Goal: Task Accomplishment & Management: Contribute content

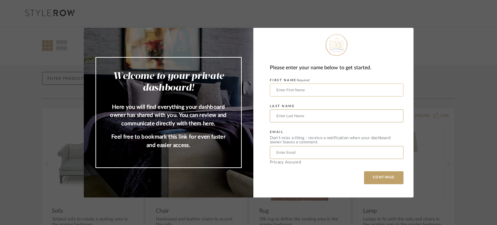
click at [319, 89] on input "text" at bounding box center [337, 90] width 134 height 13
type input "Miranda"
type input "Savage"
type input "miranda@savagedesigner.com"
click at [381, 181] on button "CONTINUE" at bounding box center [384, 177] width 40 height 13
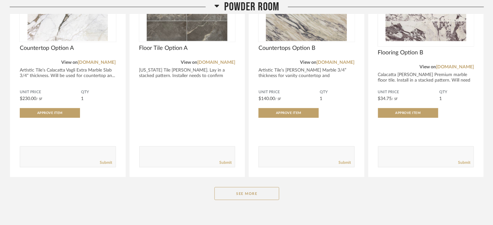
scroll to position [202, 0]
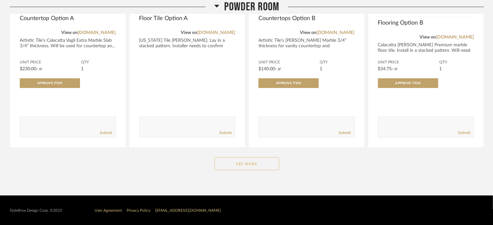
click at [260, 160] on button "See More" at bounding box center [246, 163] width 65 height 13
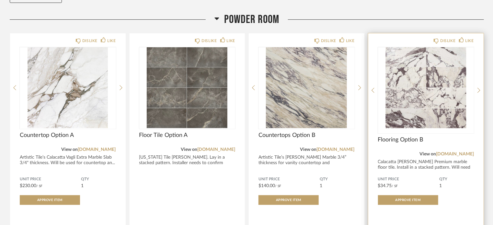
scroll to position [73, 0]
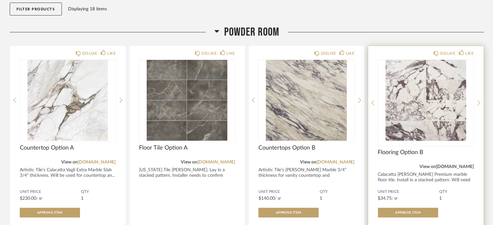
click at [457, 166] on link "[DOMAIN_NAME]" at bounding box center [455, 167] width 38 height 5
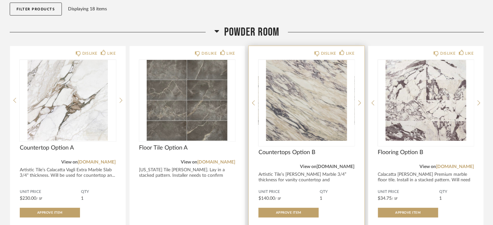
click at [347, 165] on link "[DOMAIN_NAME]" at bounding box center [336, 167] width 38 height 5
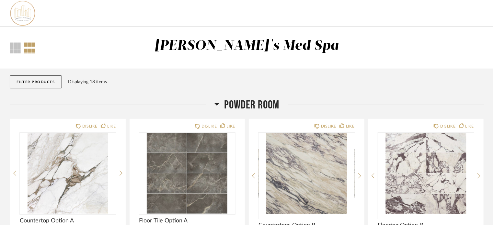
scroll to position [0, 0]
drag, startPoint x: 348, startPoint y: 111, endPoint x: 233, endPoint y: 108, distance: 115.3
drag, startPoint x: 233, startPoint y: 108, endPoint x: 223, endPoint y: 105, distance: 10.1
click at [223, 105] on h2 "Powder Room" at bounding box center [246, 105] width 65 height 14
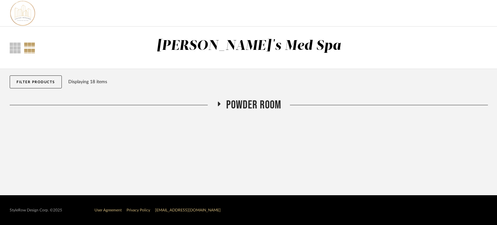
click at [229, 107] on span "Powder Room" at bounding box center [253, 105] width 55 height 14
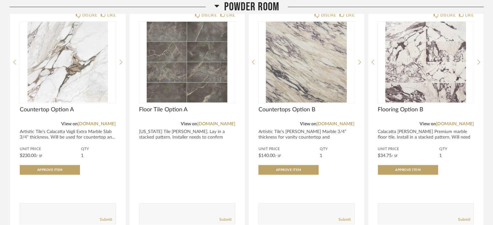
scroll to position [130, 0]
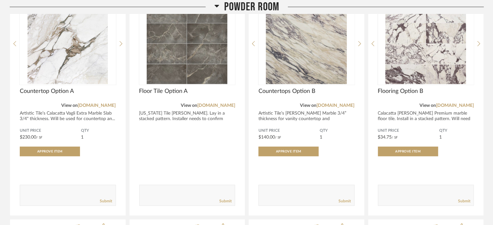
drag, startPoint x: 487, startPoint y: 105, endPoint x: 490, endPoint y: 101, distance: 5.1
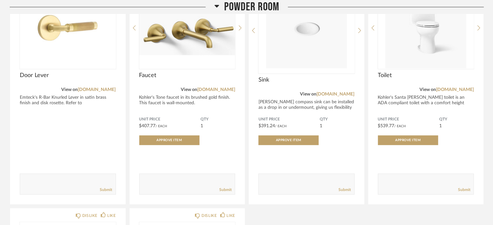
scroll to position [907, 0]
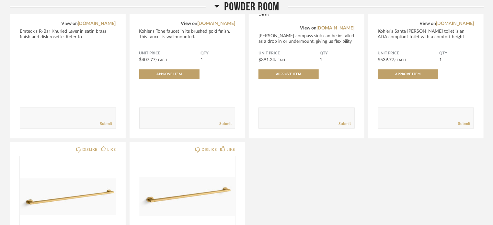
drag, startPoint x: 269, startPoint y: 167, endPoint x: 258, endPoint y: 168, distance: 10.8
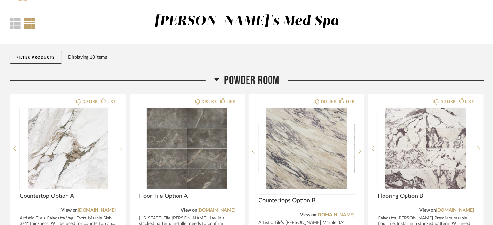
scroll to position [0, 0]
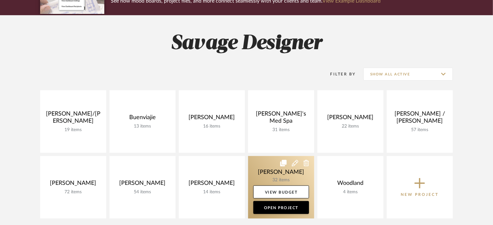
scroll to position [130, 0]
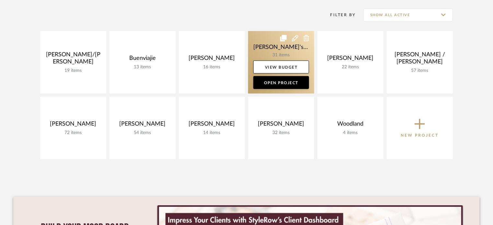
click at [258, 49] on link at bounding box center [281, 62] width 66 height 63
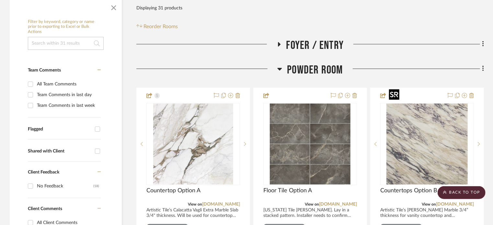
scroll to position [130, 0]
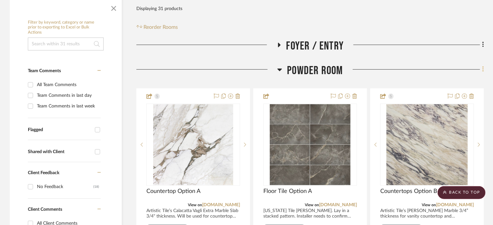
click at [482, 65] on fa-icon at bounding box center [482, 70] width 4 height 11
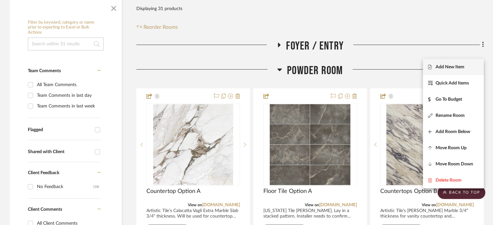
click at [451, 64] on button "Add New Item" at bounding box center [453, 67] width 61 height 16
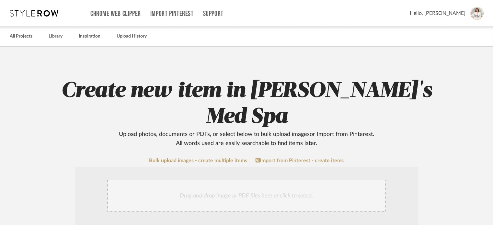
click at [188, 180] on div "Drag and drop image or PDF files here or click to select." at bounding box center [246, 196] width 279 height 32
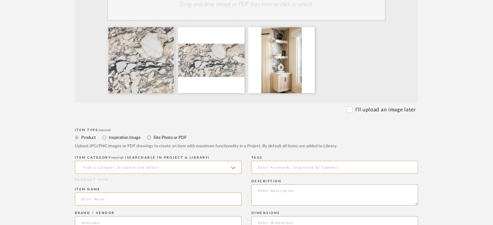
scroll to position [216, 0]
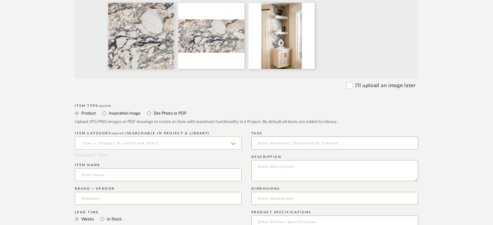
click at [123, 137] on input at bounding box center [158, 143] width 167 height 13
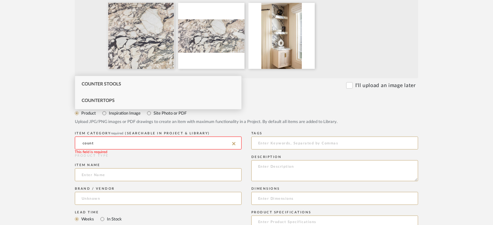
click at [128, 97] on div "Countertops" at bounding box center [158, 101] width 166 height 17
type input "Countertops"
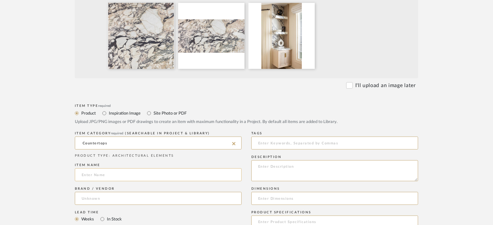
click at [149, 168] on input at bounding box center [158, 174] width 167 height 13
type input "Countertops Option B2"
click at [143, 192] on input at bounding box center [158, 198] width 167 height 13
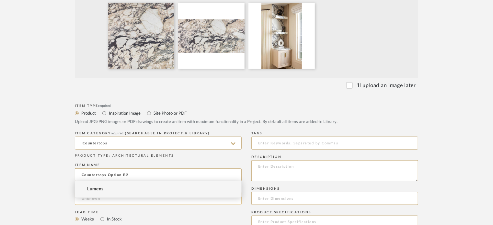
type input "a"
type input "Artistic Tiles"
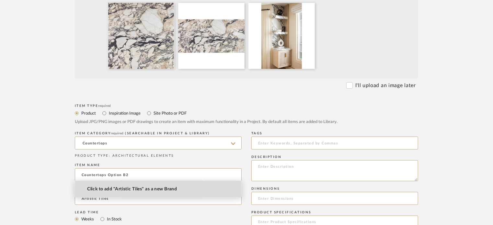
drag, startPoint x: 140, startPoint y: 192, endPoint x: 146, endPoint y: 183, distance: 10.9
click at [140, 191] on span "Click to add "Artistic Tiles" as a new Brand" at bounding box center [132, 190] width 90 height 6
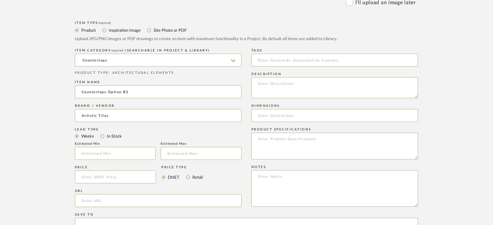
scroll to position [302, 0]
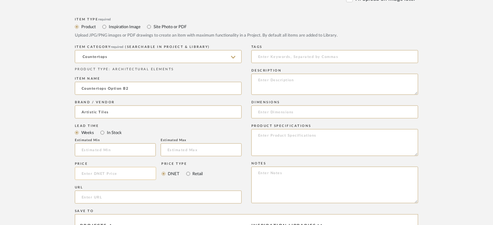
click at [120, 167] on input at bounding box center [115, 173] width 81 height 13
click at [112, 167] on input at bounding box center [115, 173] width 81 height 13
type input "$230.00"
click at [191, 170] on input "Retail" at bounding box center [188, 174] width 8 height 8
radio input "true"
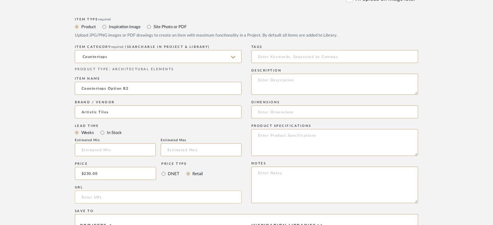
click at [162, 191] on input "url" at bounding box center [158, 197] width 167 height 13
paste input "[URL][DOMAIN_NAME][PERSON_NAME]"
type input "[URL][DOMAIN_NAME][PERSON_NAME]"
click at [284, 74] on textarea at bounding box center [334, 84] width 167 height 21
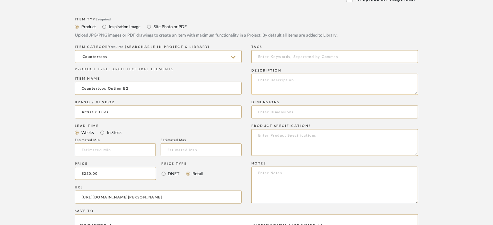
scroll to position [0, 0]
click at [284, 74] on textarea "To enrich screen reader interactions, please activate Accessibility in Grammarl…" at bounding box center [334, 84] width 167 height 21
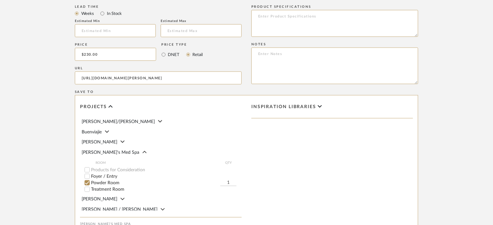
scroll to position [475, 0]
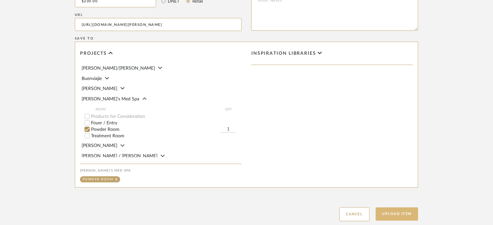
type textarea "Calacatta [PERSON_NAME] 3/4" thickness for countertop and backsplash."
click at [410, 208] on button "Upload Item" at bounding box center [397, 214] width 43 height 13
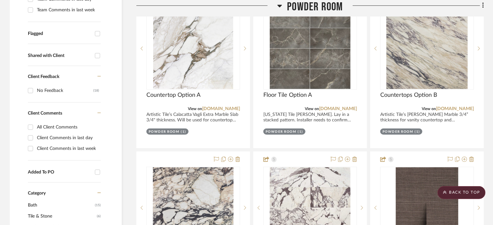
scroll to position [226, 0]
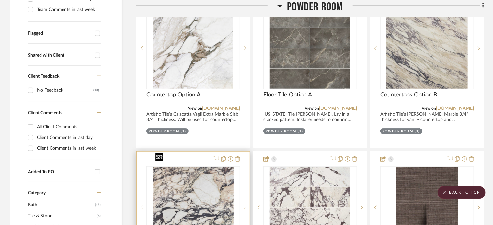
click at [215, 177] on img "0" at bounding box center [193, 207] width 81 height 81
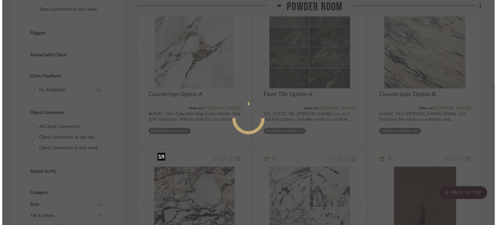
scroll to position [0, 0]
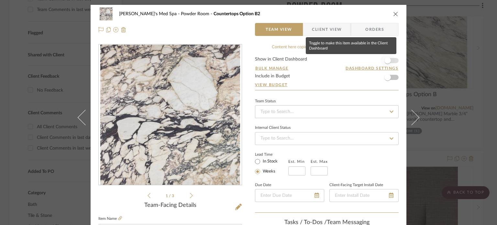
click at [392, 59] on span "button" at bounding box center [388, 60] width 14 height 14
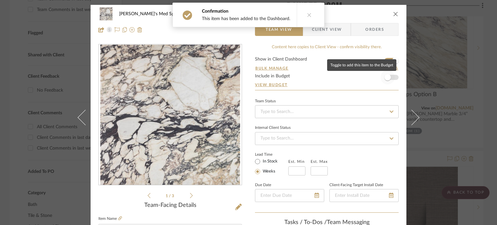
click at [390, 78] on span "button" at bounding box center [388, 77] width 14 height 14
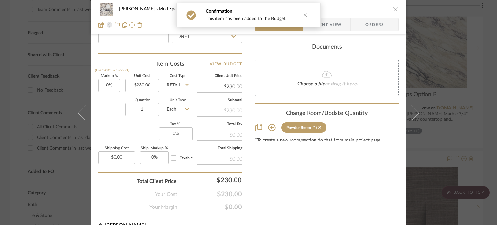
scroll to position [377, 0]
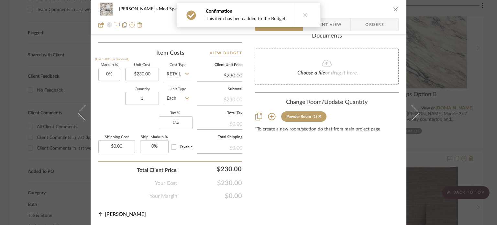
click at [182, 96] on input "Each" at bounding box center [178, 98] width 28 height 13
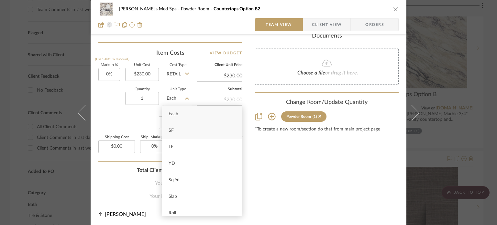
click at [182, 128] on div "SF" at bounding box center [202, 130] width 80 height 17
type input "SF"
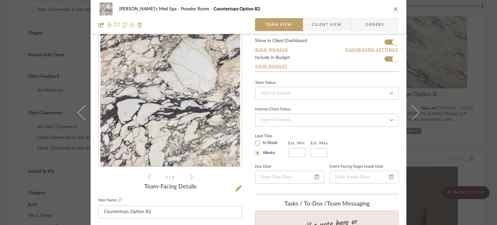
scroll to position [0, 0]
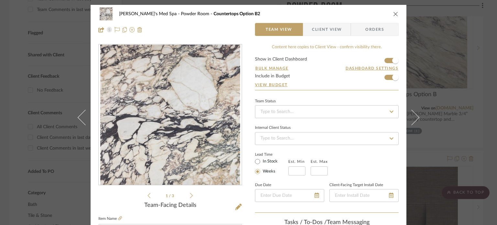
click at [394, 12] on icon "close" at bounding box center [396, 13] width 5 height 5
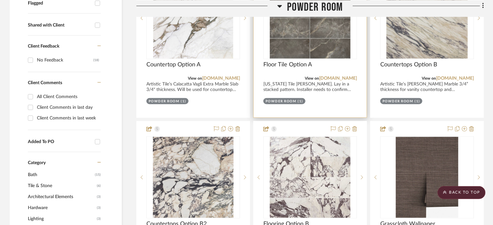
scroll to position [302, 0]
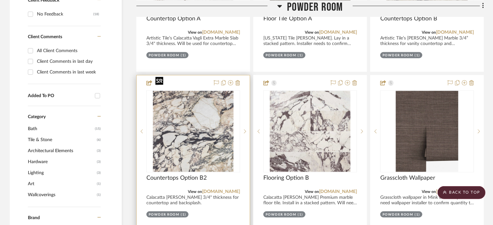
click at [215, 118] on img "0" at bounding box center [193, 131] width 81 height 81
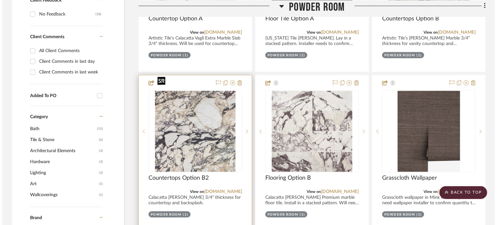
scroll to position [0, 0]
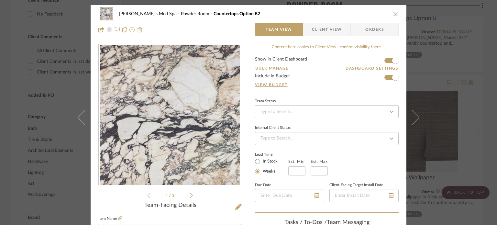
click at [395, 14] on icon "close" at bounding box center [396, 13] width 5 height 5
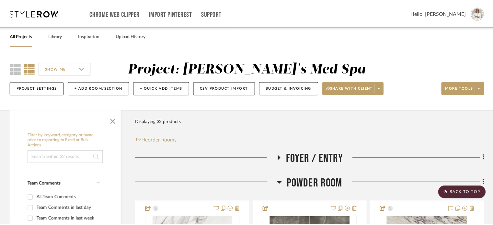
scroll to position [302, 0]
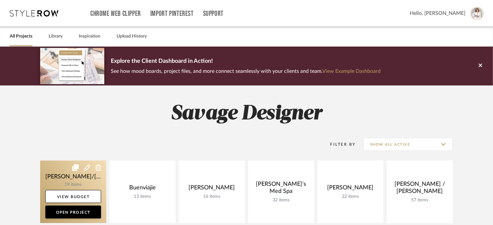
click at [69, 183] on link at bounding box center [73, 192] width 66 height 63
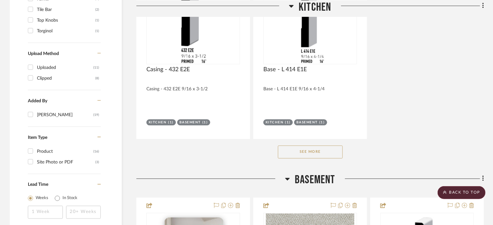
scroll to position [561, 0]
click at [322, 149] on button "See More" at bounding box center [310, 151] width 65 height 13
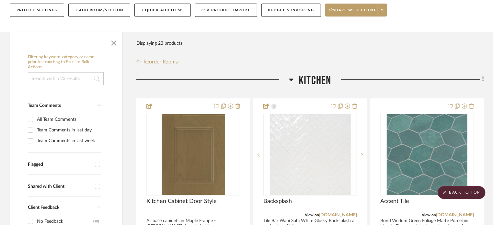
scroll to position [0, 0]
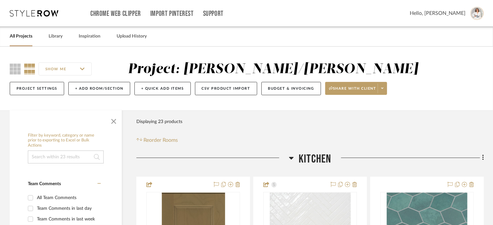
click at [63, 41] on div "All Projects Library Inspiration Upload History" at bounding box center [246, 37] width 493 height 20
click at [60, 39] on link "Library" at bounding box center [56, 36] width 14 height 9
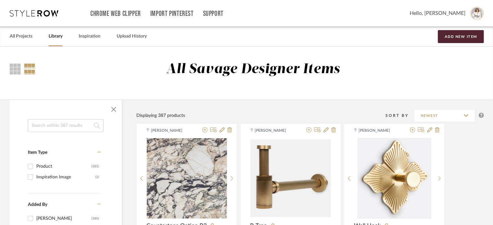
click at [58, 123] on input at bounding box center [66, 125] width 76 height 13
type input "maple"
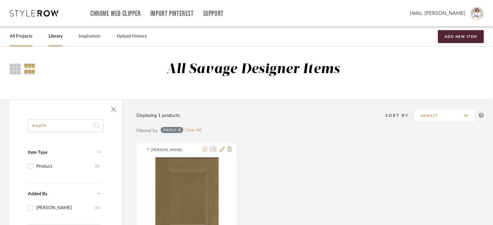
click at [18, 37] on link "All Projects" at bounding box center [21, 36] width 23 height 9
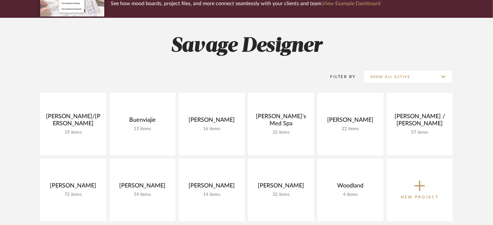
scroll to position [86, 0]
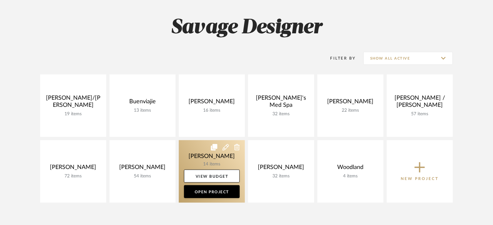
click at [228, 158] on link at bounding box center [212, 171] width 66 height 63
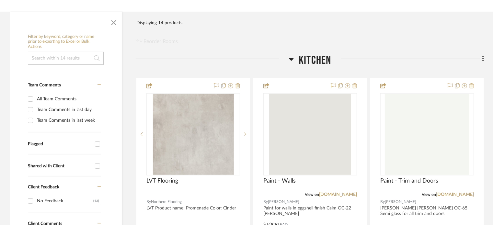
scroll to position [86, 0]
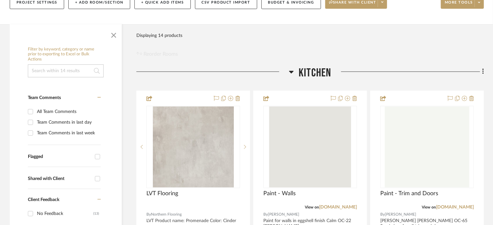
click at [482, 75] on icon at bounding box center [483, 71] width 2 height 7
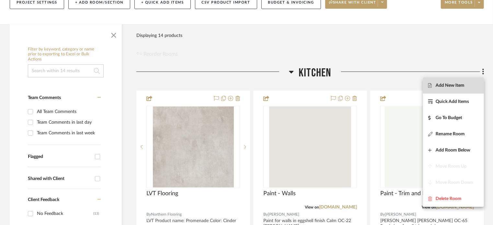
click at [464, 90] on button "Add New Item" at bounding box center [453, 85] width 61 height 16
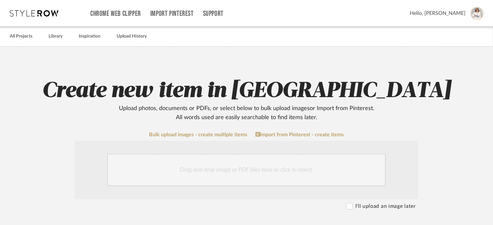
click at [185, 182] on div "Drag and drop image or PDF files here or click to select." at bounding box center [246, 170] width 279 height 32
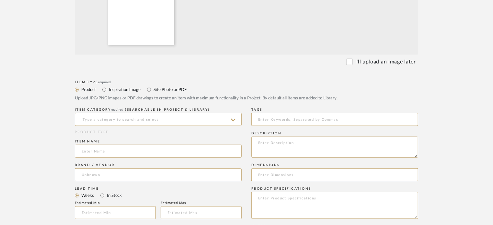
scroll to position [216, 0]
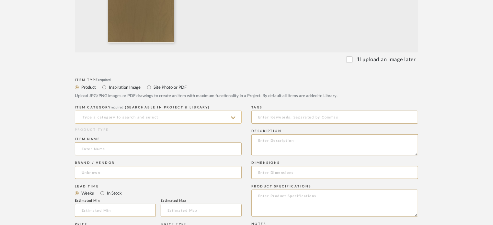
click at [155, 117] on input at bounding box center [158, 117] width 167 height 13
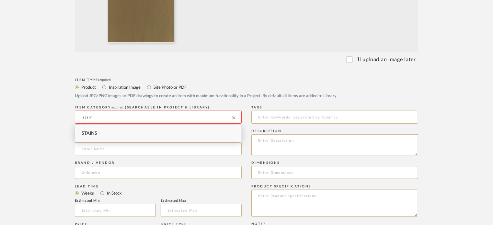
click at [152, 131] on div "Stains" at bounding box center [158, 133] width 166 height 17
type input "Stains"
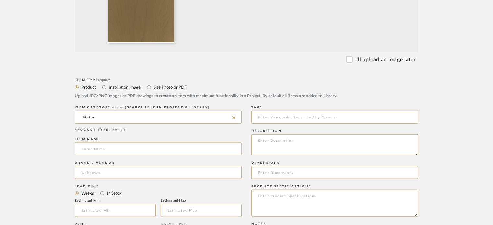
click at [137, 146] on input at bounding box center [158, 149] width 167 height 13
type input "Maple Frappe"
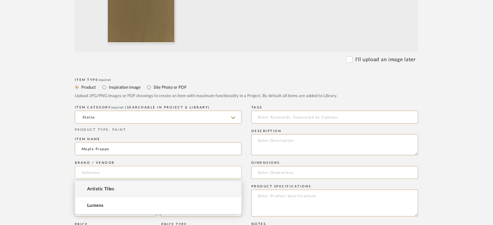
click at [116, 170] on input at bounding box center [158, 172] width 167 height 13
type input "k"
click at [58, 169] on form "Bulk upload images - create multiple items Import from Pinterest - create items…" at bounding box center [246, 185] width 413 height 539
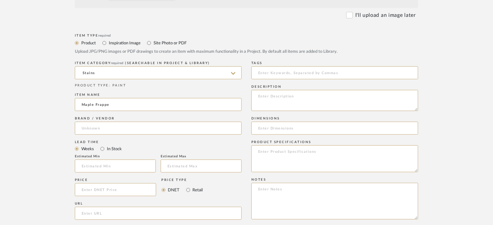
scroll to position [173, 0]
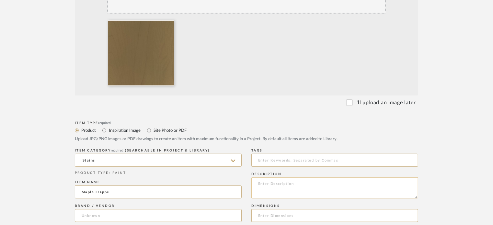
click at [293, 186] on textarea at bounding box center [334, 187] width 167 height 21
click at [437, 167] on form "Bulk upload images - create multiple items Import from Pinterest - create items…" at bounding box center [246, 228] width 413 height 539
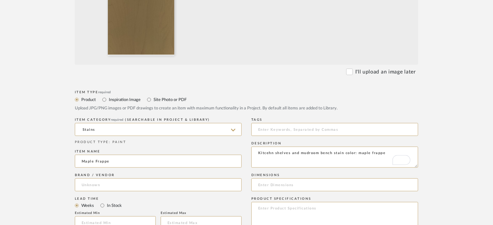
scroll to position [216, 0]
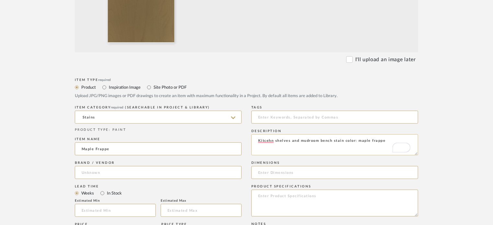
drag, startPoint x: 274, startPoint y: 142, endPoint x: 252, endPoint y: 143, distance: 22.0
click at [252, 143] on textarea "Kitcehn shelves and mudroom bench stain color: maple frappe" at bounding box center [334, 144] width 167 height 21
type textarea "Floating shelves and mudroom bench stain color: maple frappe"
click at [456, 140] on upload-items "Create new item in Weinberg Upload photos, documents or PDFs, or select below t…" at bounding box center [246, 151] width 493 height 640
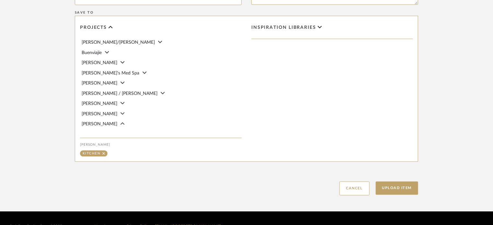
scroll to position [40, 0]
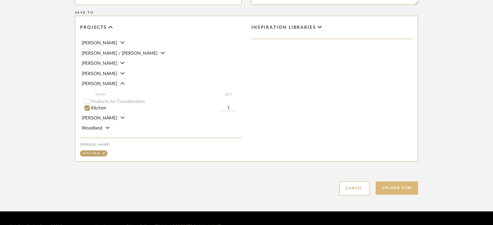
click at [387, 190] on button "Upload Item" at bounding box center [397, 188] width 43 height 13
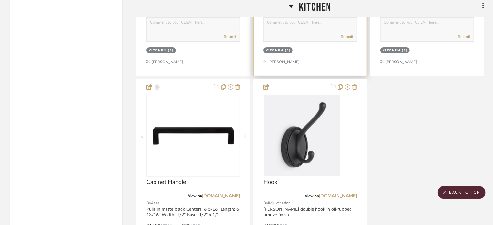
scroll to position [1252, 0]
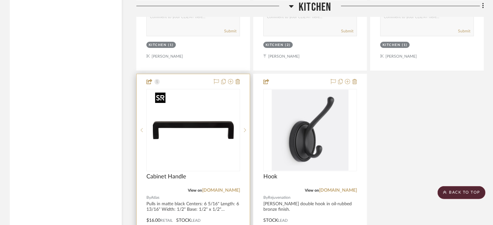
click at [0, 0] on img at bounding box center [0, 0] width 0 height 0
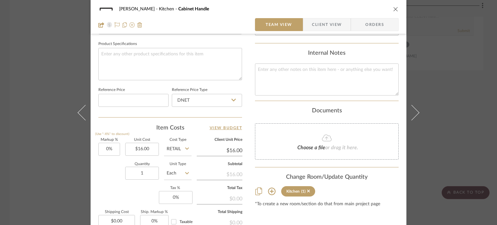
scroll to position [345, 0]
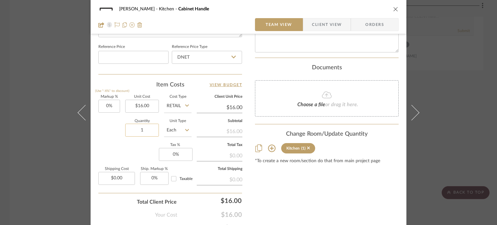
click at [144, 127] on input "1" at bounding box center [142, 130] width 34 height 13
type input "39"
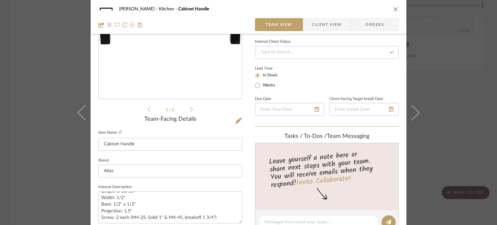
scroll to position [0, 0]
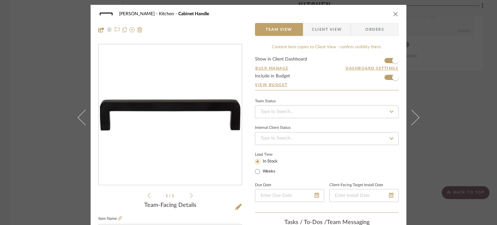
click at [394, 14] on icon "close" at bounding box center [396, 13] width 5 height 5
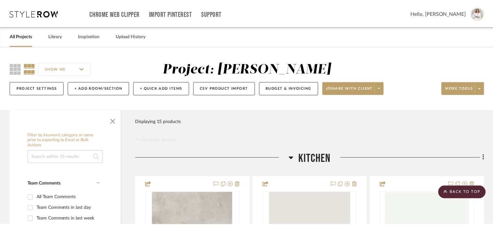
scroll to position [1252, 0]
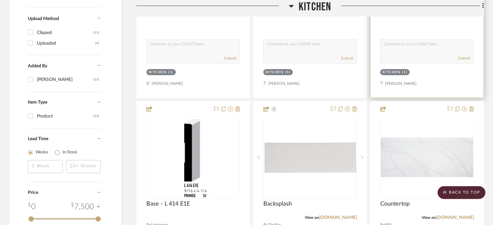
scroll to position [518, 0]
